Goal: Task Accomplishment & Management: Use online tool/utility

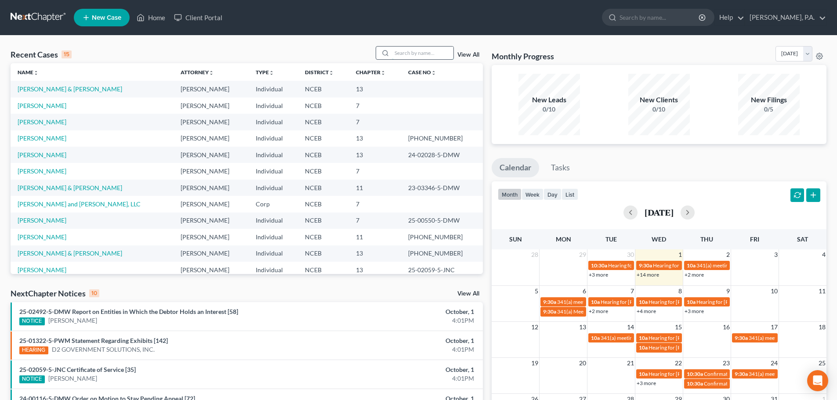
click at [416, 51] on input "search" at bounding box center [422, 53] width 61 height 13
type input "twine"
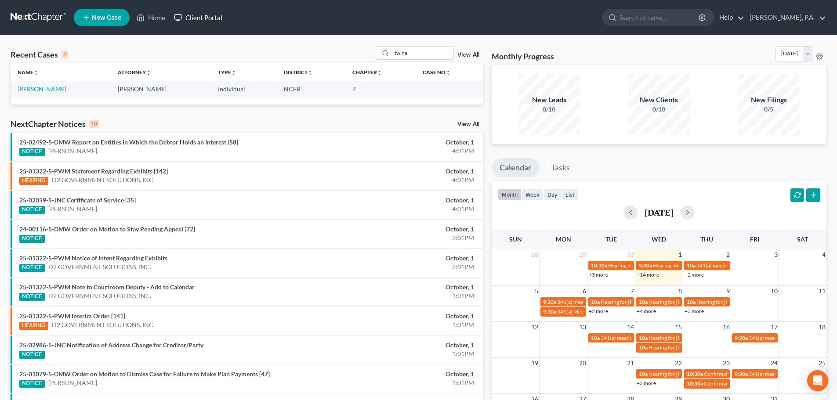
click at [221, 15] on link "Client Portal" at bounding box center [198, 18] width 57 height 16
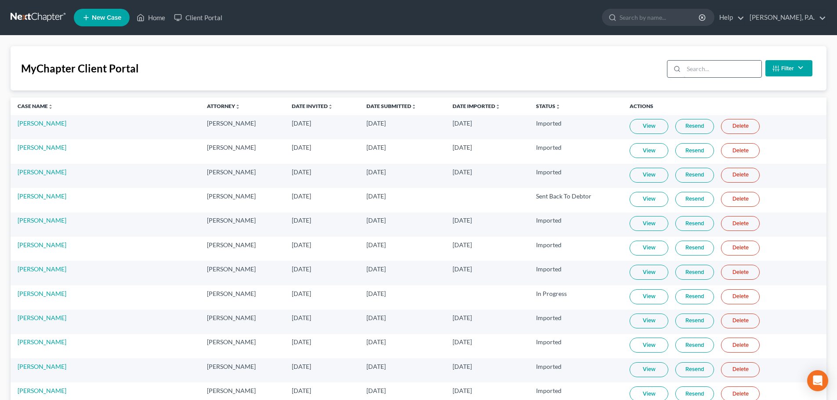
click at [685, 69] on input "search" at bounding box center [722, 69] width 78 height 17
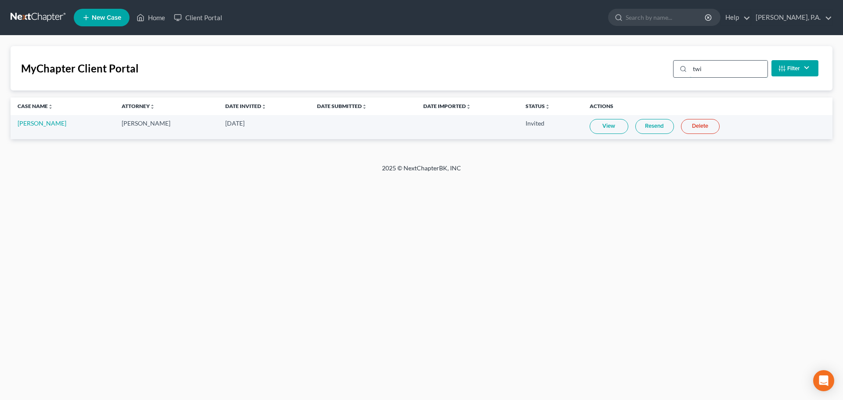
type input "twin"
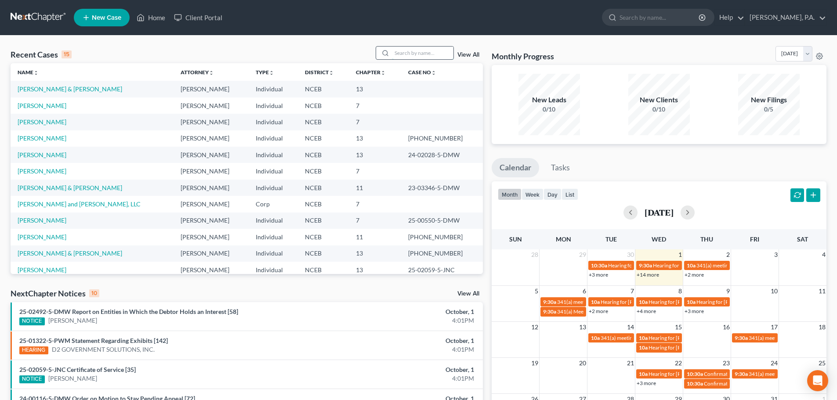
click at [401, 50] on input "search" at bounding box center [422, 53] width 61 height 13
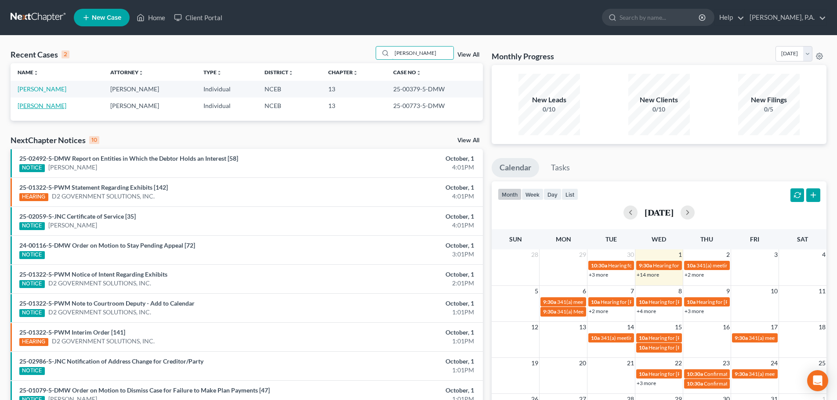
type input "[PERSON_NAME]"
click at [38, 108] on link "[PERSON_NAME]" at bounding box center [42, 105] width 49 height 7
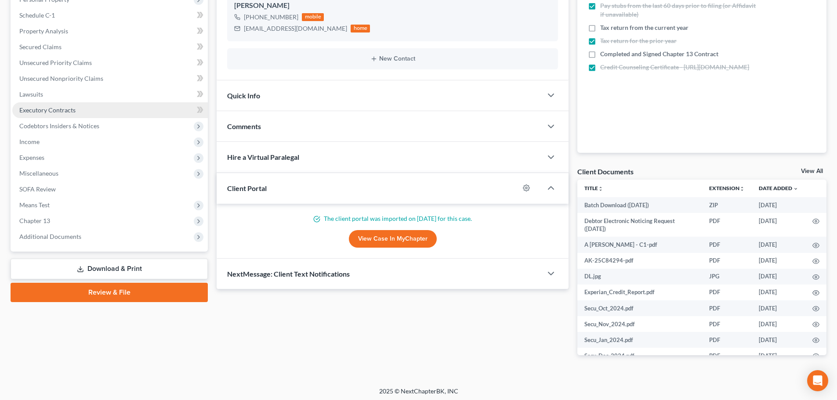
scroll to position [166, 0]
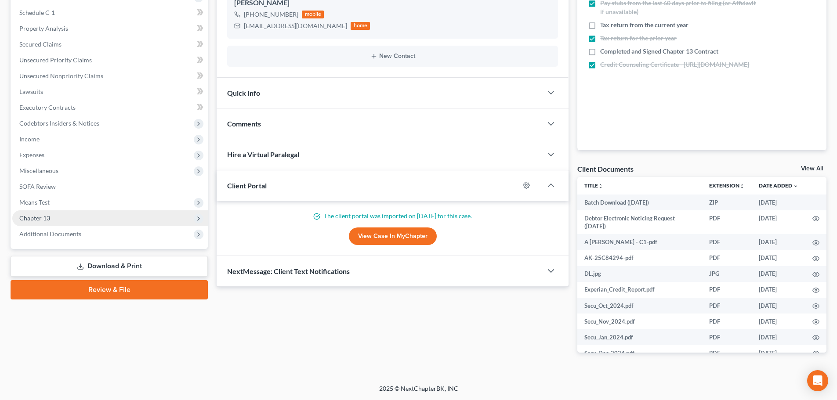
click at [138, 222] on span "Chapter 13" at bounding box center [109, 218] width 195 height 16
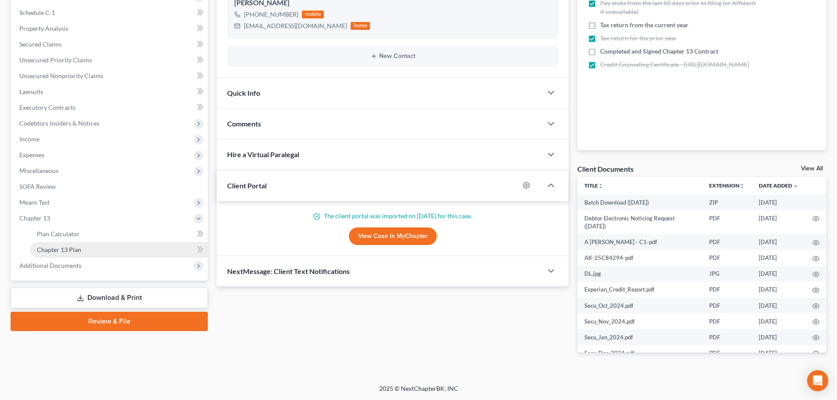
click at [141, 256] on link "Chapter 13 Plan" at bounding box center [119, 250] width 178 height 16
